Goal: Register for event/course

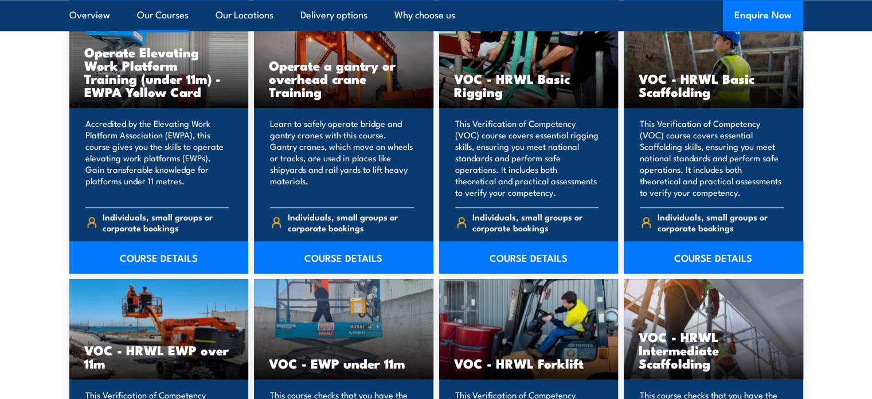
scroll to position [918, 0]
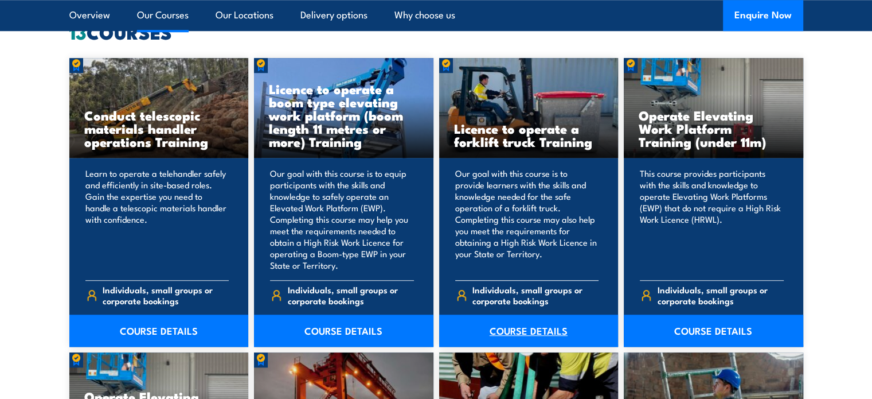
click at [551, 327] on link "COURSE DETAILS" at bounding box center [528, 330] width 179 height 32
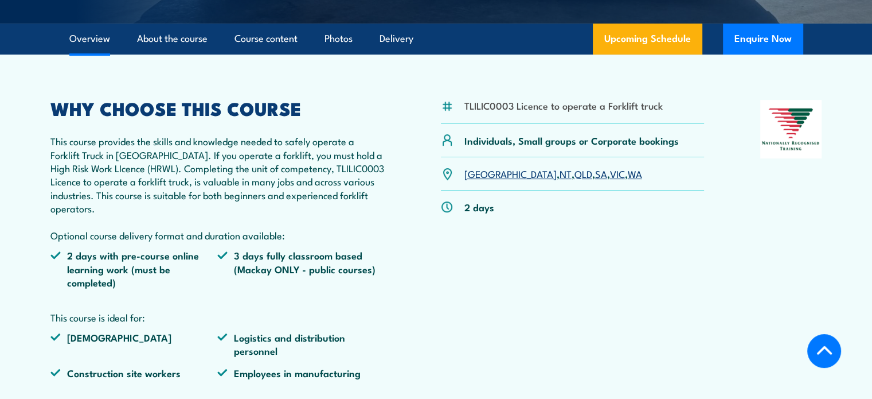
scroll to position [287, 0]
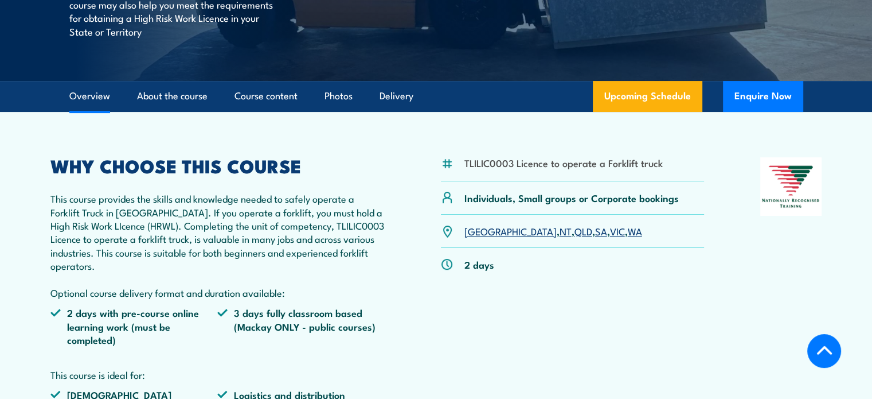
click at [595, 233] on link "SA" at bounding box center [601, 231] width 12 height 14
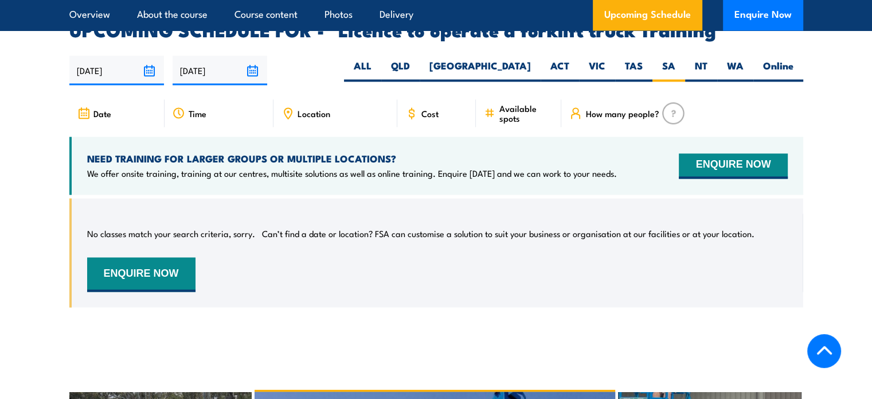
scroll to position [1919, 0]
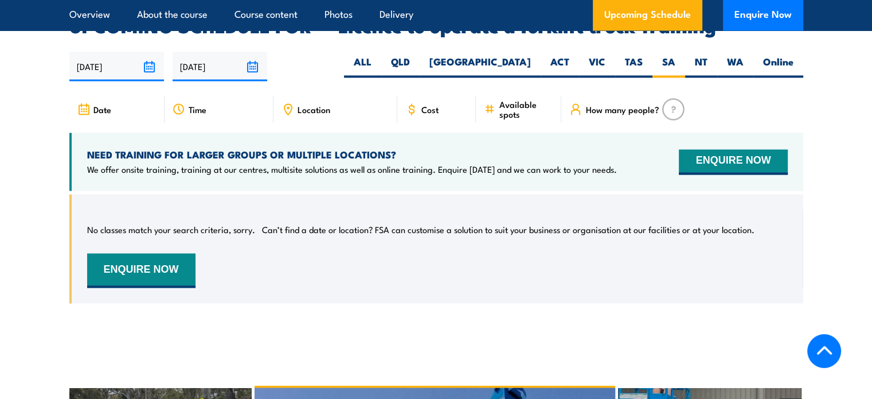
click at [428, 98] on div "Cost" at bounding box center [436, 109] width 79 height 28
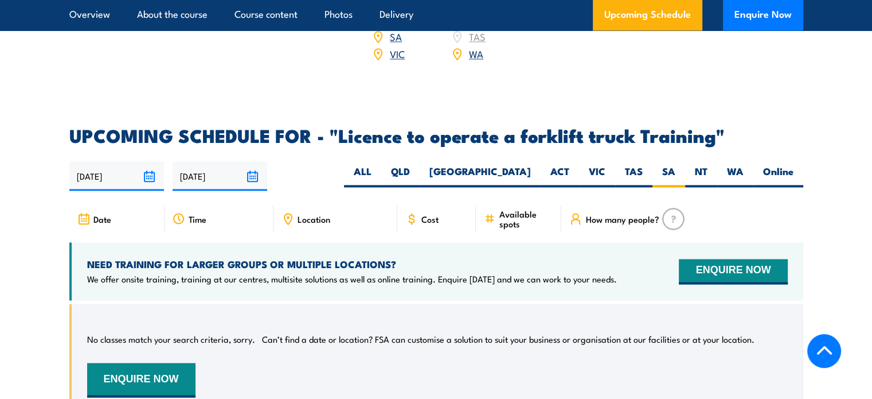
scroll to position [1805, 0]
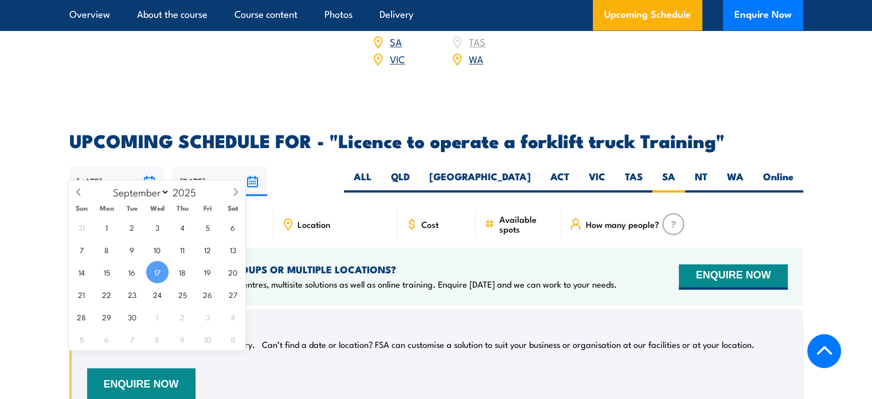
click at [145, 166] on input "17/09/2025" at bounding box center [116, 180] width 95 height 29
click at [181, 268] on span "18" at bounding box center [182, 271] width 22 height 22
type input "[DATE]"
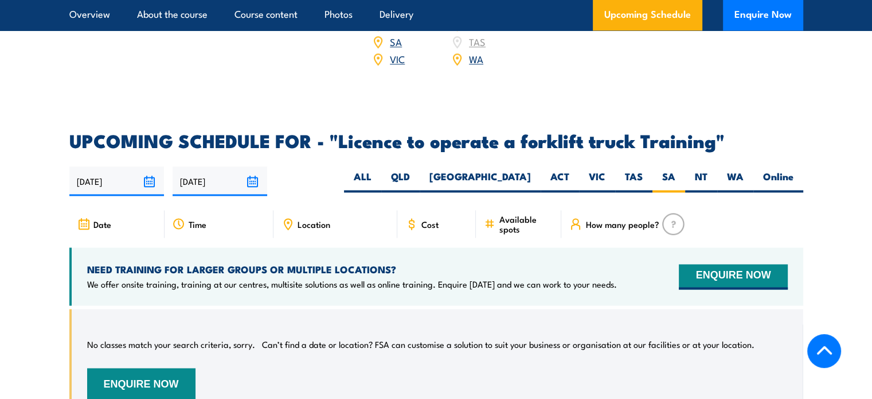
click at [256, 166] on input "[DATE]" at bounding box center [220, 180] width 95 height 29
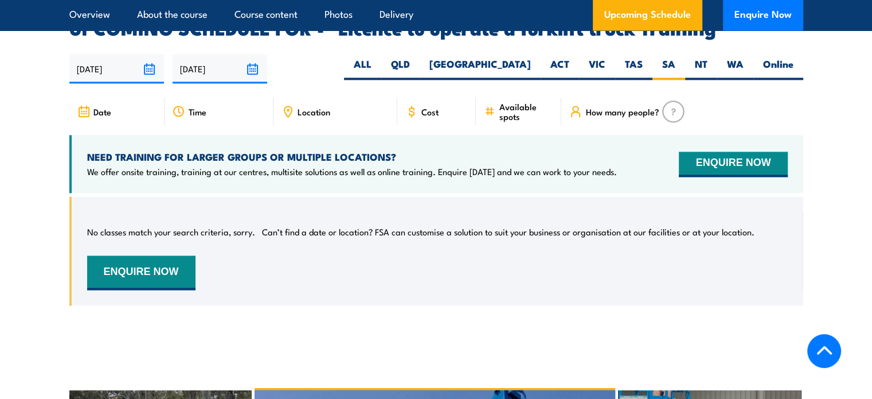
scroll to position [1919, 0]
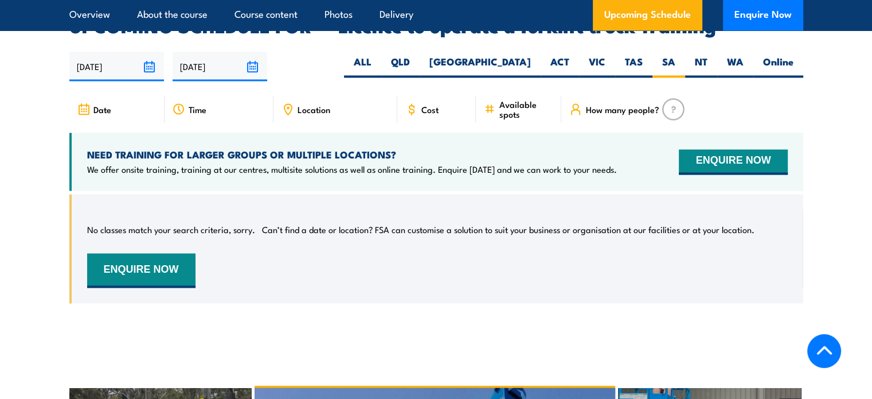
click at [333, 263] on div "No classes match your search criteria, sorry. Can’t find a date or location? FS…" at bounding box center [437, 248] width 701 height 78
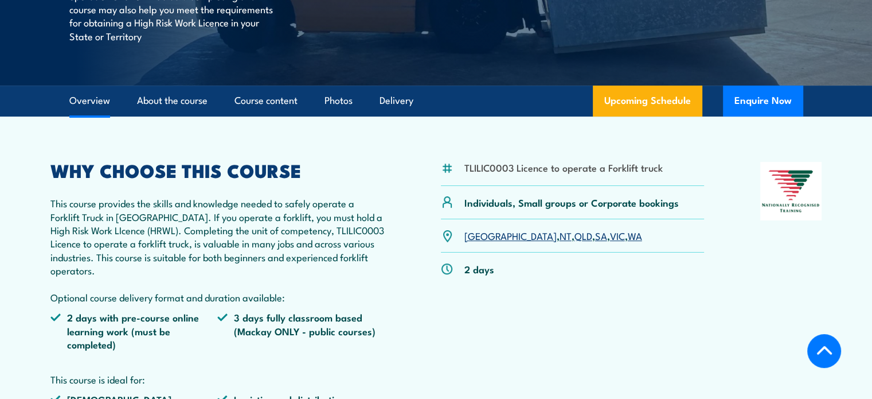
scroll to position [256, 0]
